Goal: Information Seeking & Learning: Learn about a topic

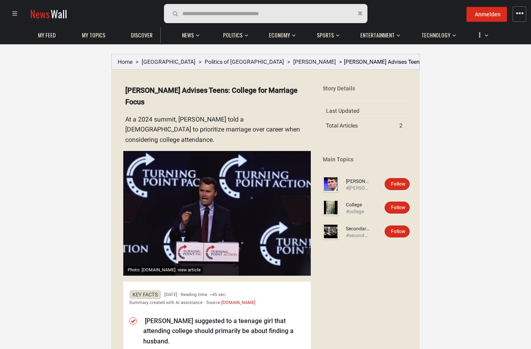
drag, startPoint x: 178, startPoint y: 105, endPoint x: 250, endPoint y: 105, distance: 72.2
click at [250, 105] on details "Photo: [DOMAIN_NAME] · view article [PERSON_NAME] Advises Teens: College for Ma…" at bounding box center [213, 329] width 193 height 500
click at [262, 116] on details "Photo: [DOMAIN_NAME] · view article [PERSON_NAME] Advises Teens: College for Ma…" at bounding box center [213, 329] width 193 height 500
